Goal: Transaction & Acquisition: Purchase product/service

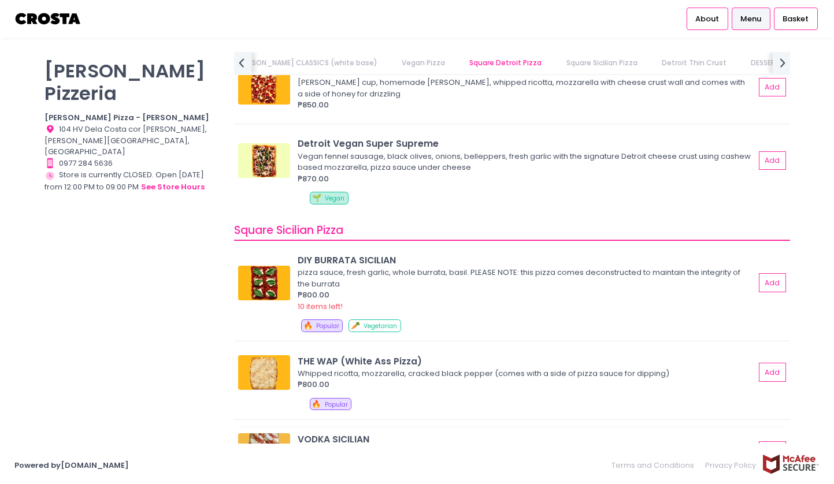
scroll to position [1528, 0]
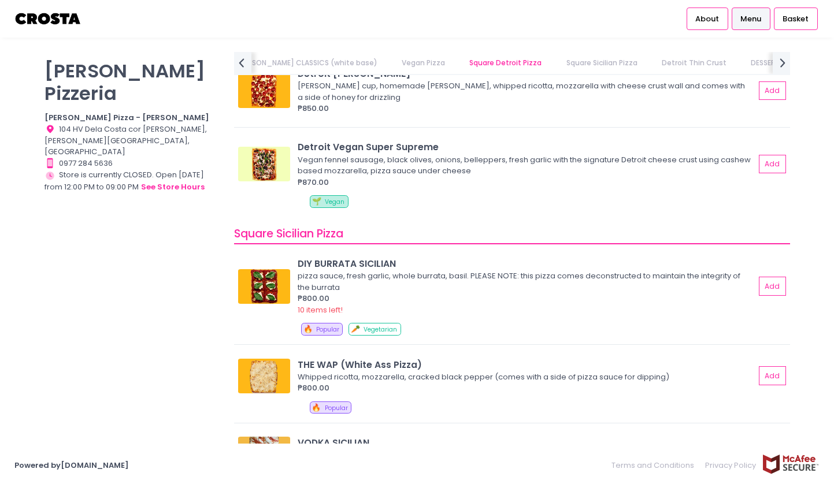
click at [555, 62] on link "Square Sicilian Pizza" at bounding box center [602, 63] width 94 height 22
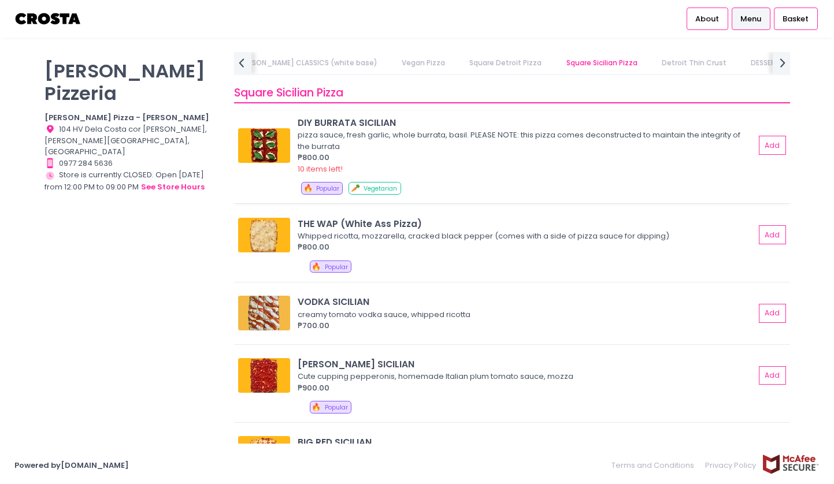
scroll to position [1671, 0]
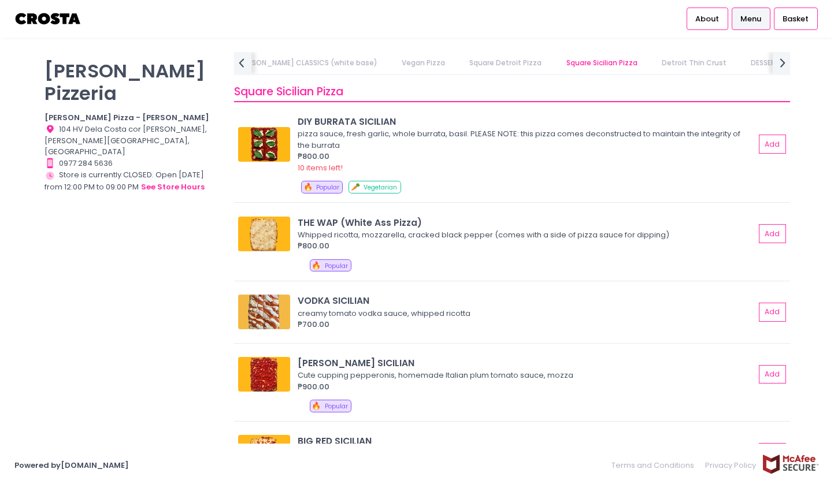
click at [650, 61] on link "Detroit Thin Crust" at bounding box center [693, 63] width 87 height 22
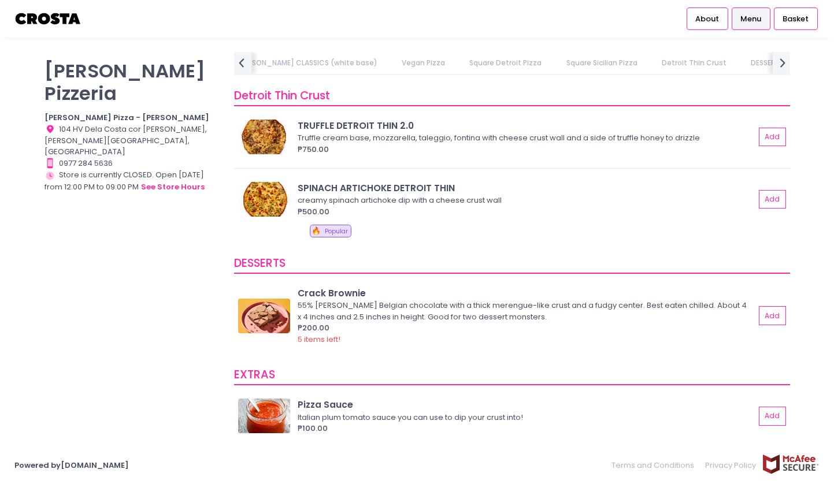
scroll to position [2080, 0]
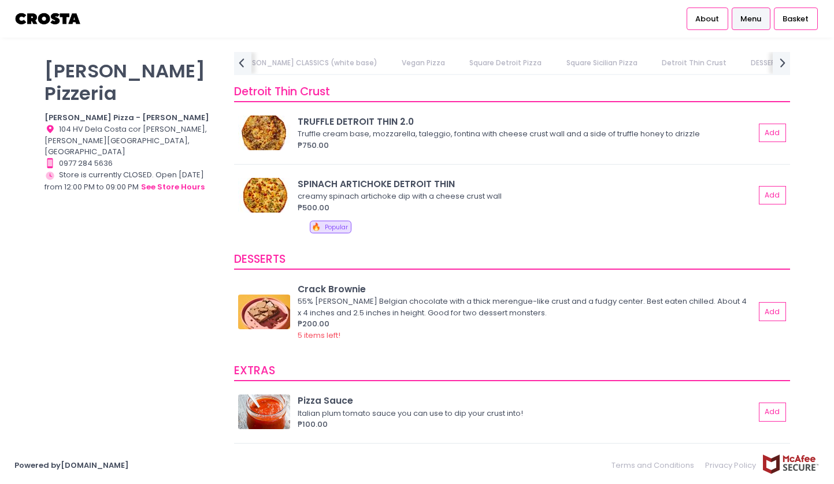
click at [310, 65] on link "[PERSON_NAME] CLASSICS (white base)" at bounding box center [306, 63] width 163 height 22
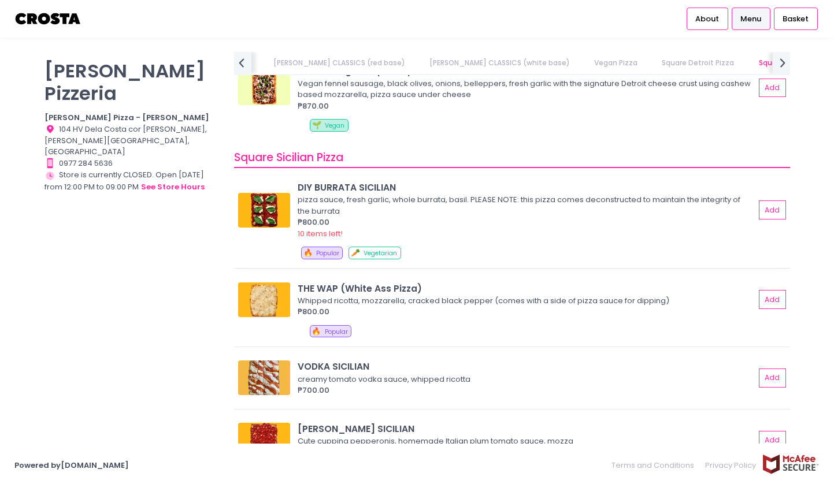
scroll to position [0, 0]
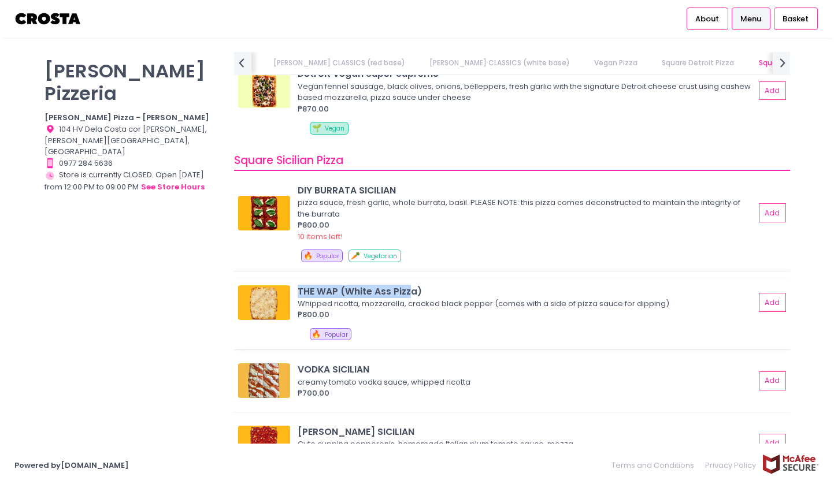
copy div "THE WAP (White Ass Pizz"
drag, startPoint x: 410, startPoint y: 291, endPoint x: 297, endPoint y: 291, distance: 113.3
click at [297, 291] on div "THE WAP (White Ass Pizza) Whipped ricotta, mozzarella, cracked black pepper (co…" at bounding box center [512, 303] width 548 height 36
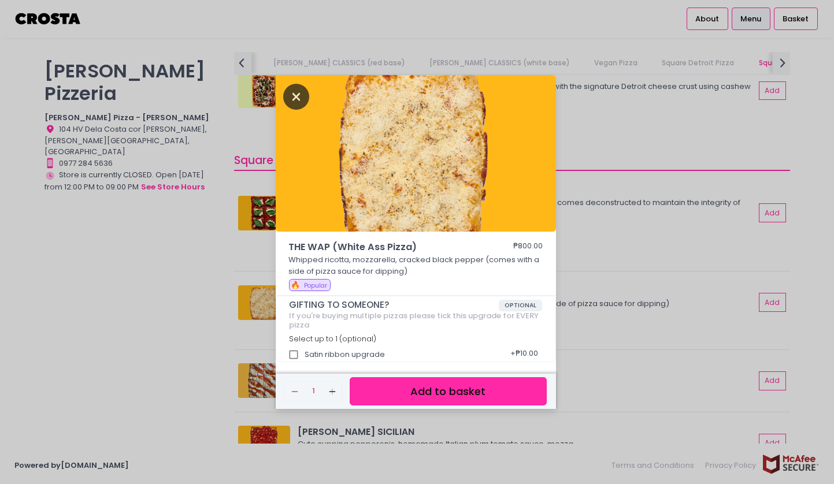
click at [294, 95] on icon "Close" at bounding box center [296, 97] width 27 height 26
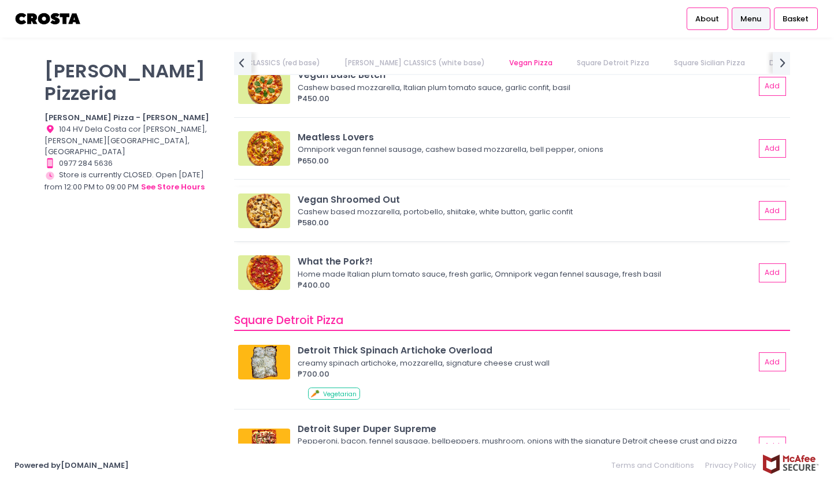
scroll to position [1078, 0]
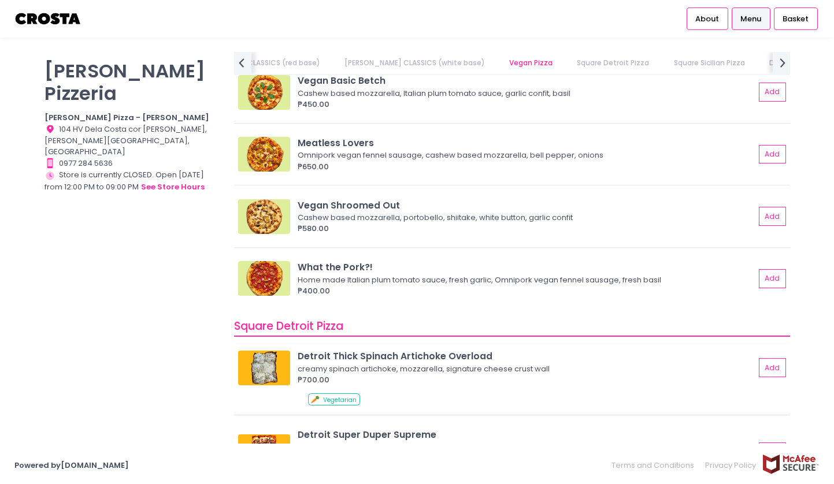
click at [403, 365] on div "creamy spinach artichoke, mozzarella, signature cheese crust wall" at bounding box center [525, 369] width 454 height 12
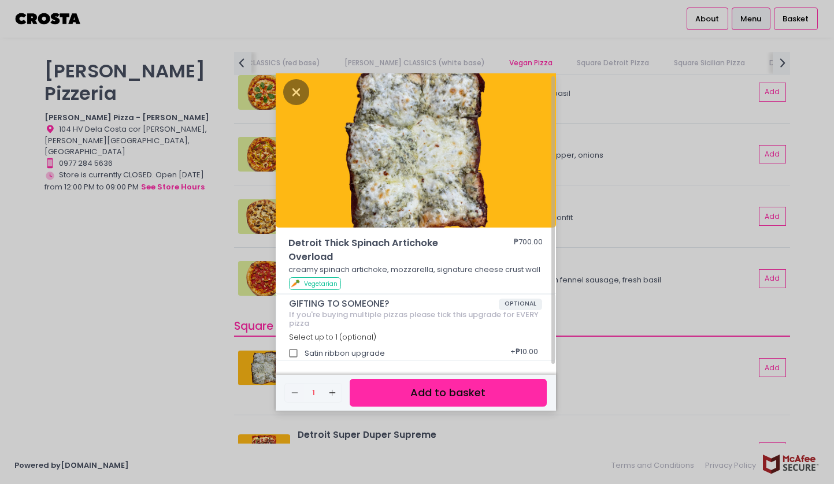
scroll to position [0, 0]
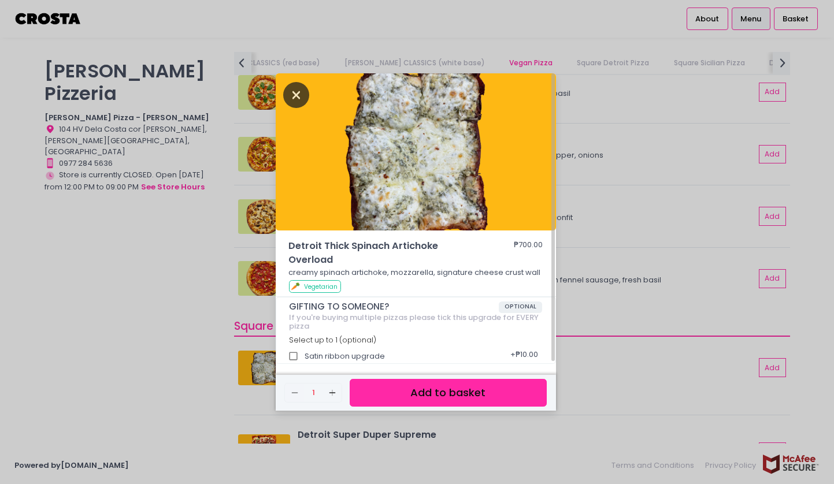
click at [296, 97] on icon "Close" at bounding box center [296, 95] width 27 height 26
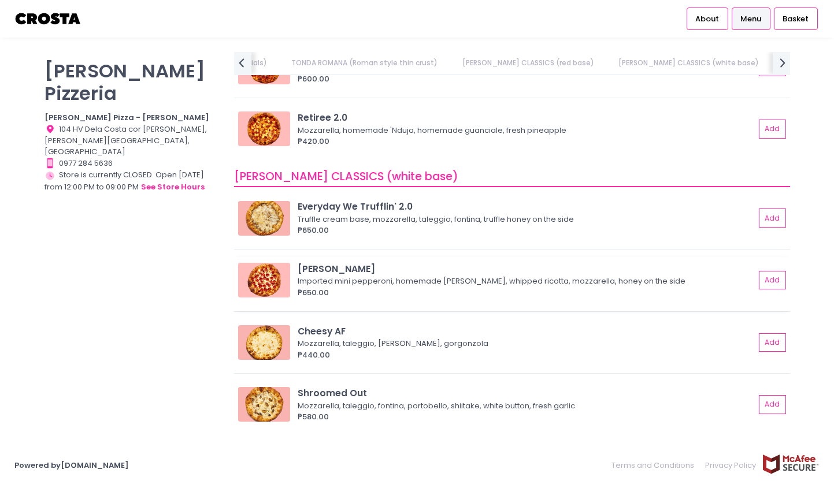
scroll to position [602, 0]
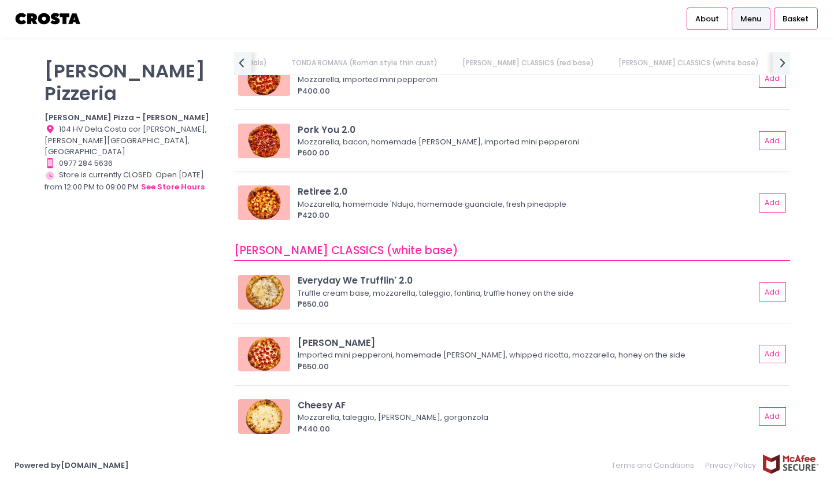
click at [536, 154] on div "₱600.00" at bounding box center [526, 153] width 457 height 12
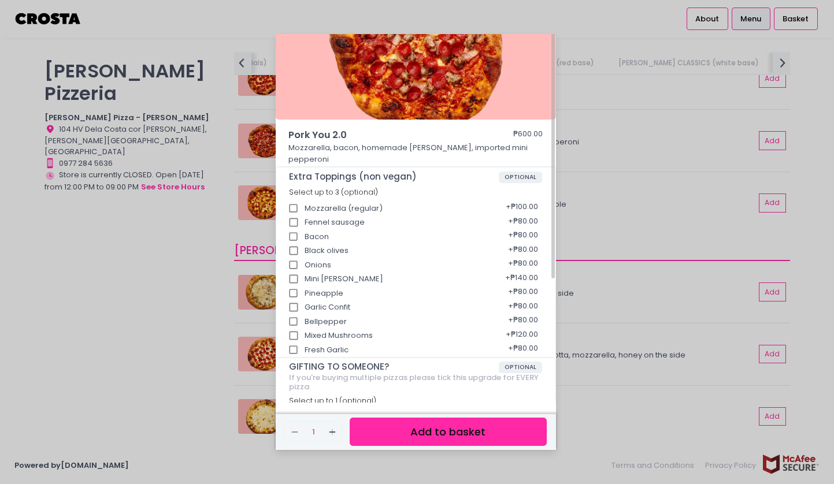
scroll to position [0, 0]
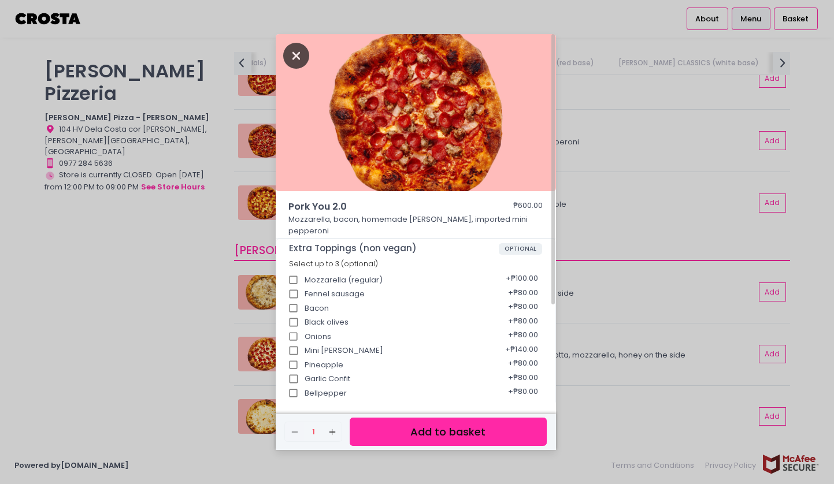
click at [293, 58] on icon "Close" at bounding box center [296, 56] width 27 height 26
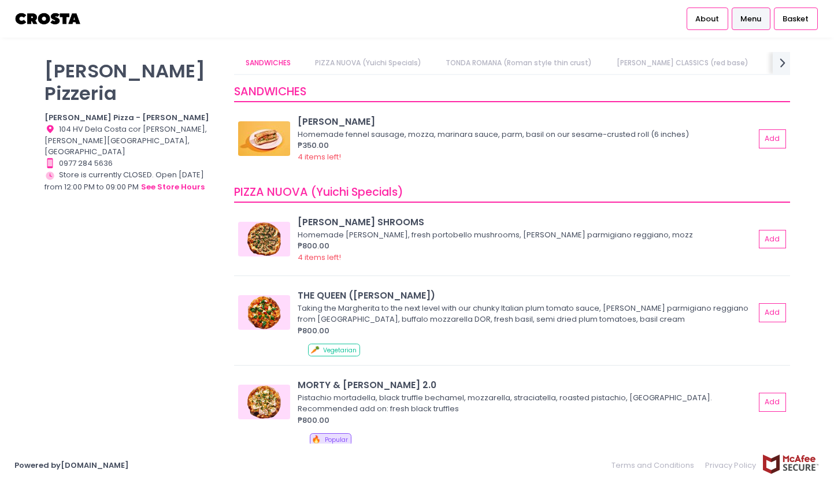
click at [77, 358] on div "[PERSON_NAME] Pizzeria [PERSON_NAME] Pizza - [PERSON_NAME] Location Created wit…" at bounding box center [132, 236] width 190 height 369
